Goal: Task Accomplishment & Management: Use online tool/utility

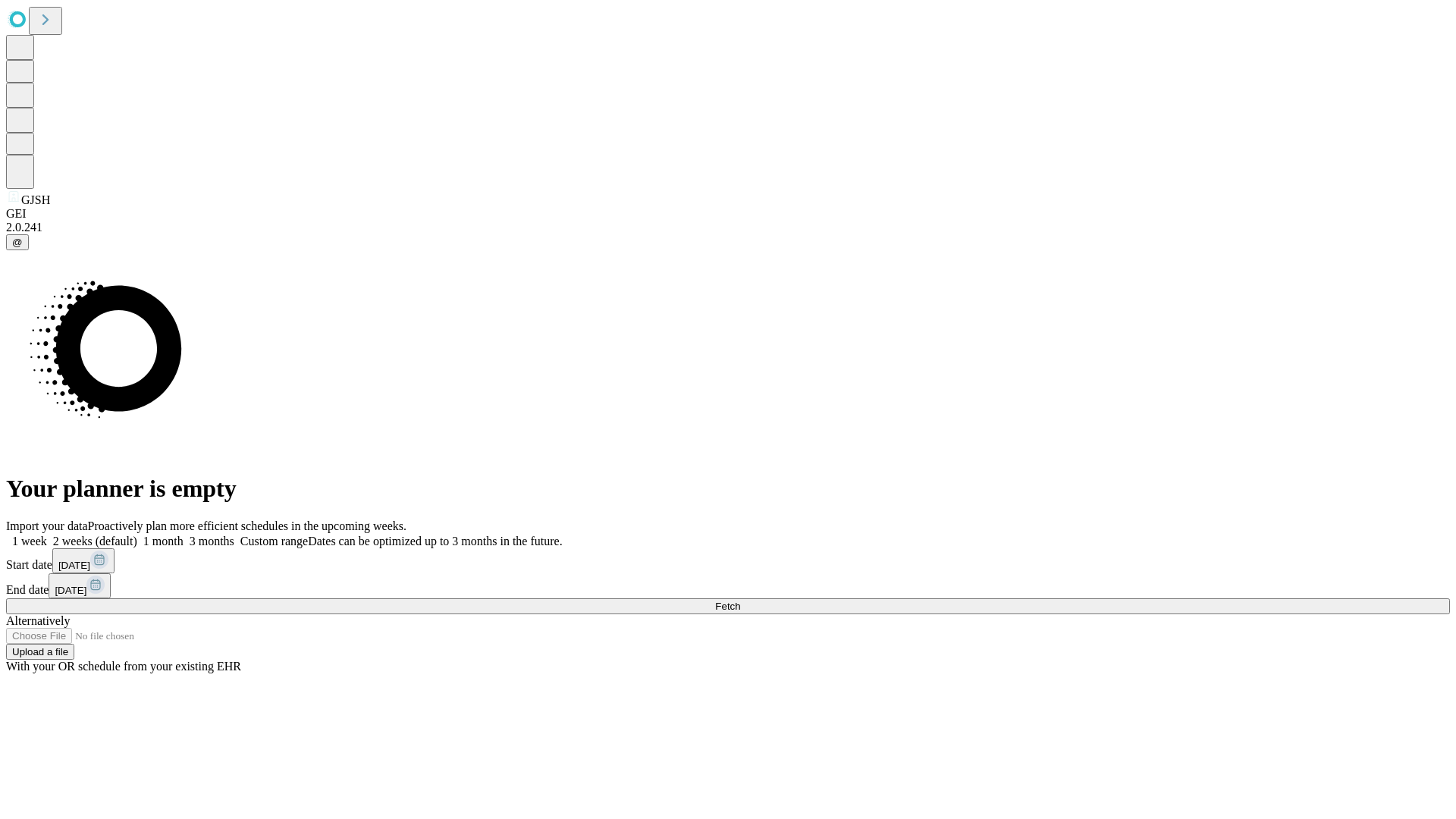
click at [740, 601] on span "Fetch" at bounding box center [728, 606] width 25 height 11
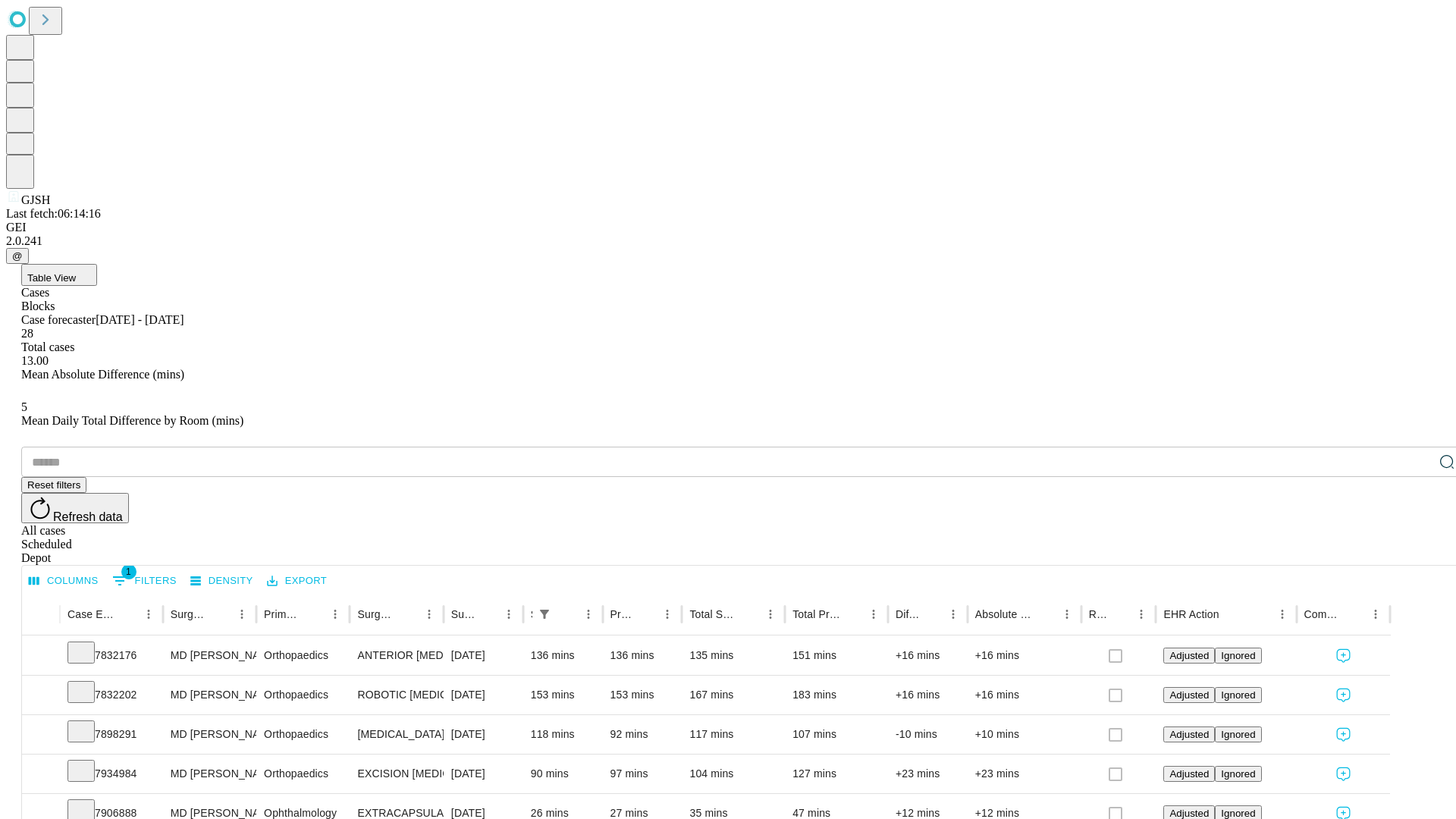
click at [1358, 538] on div "Scheduled" at bounding box center [743, 544] width 1444 height 13
